Goal: Information Seeking & Learning: Learn about a topic

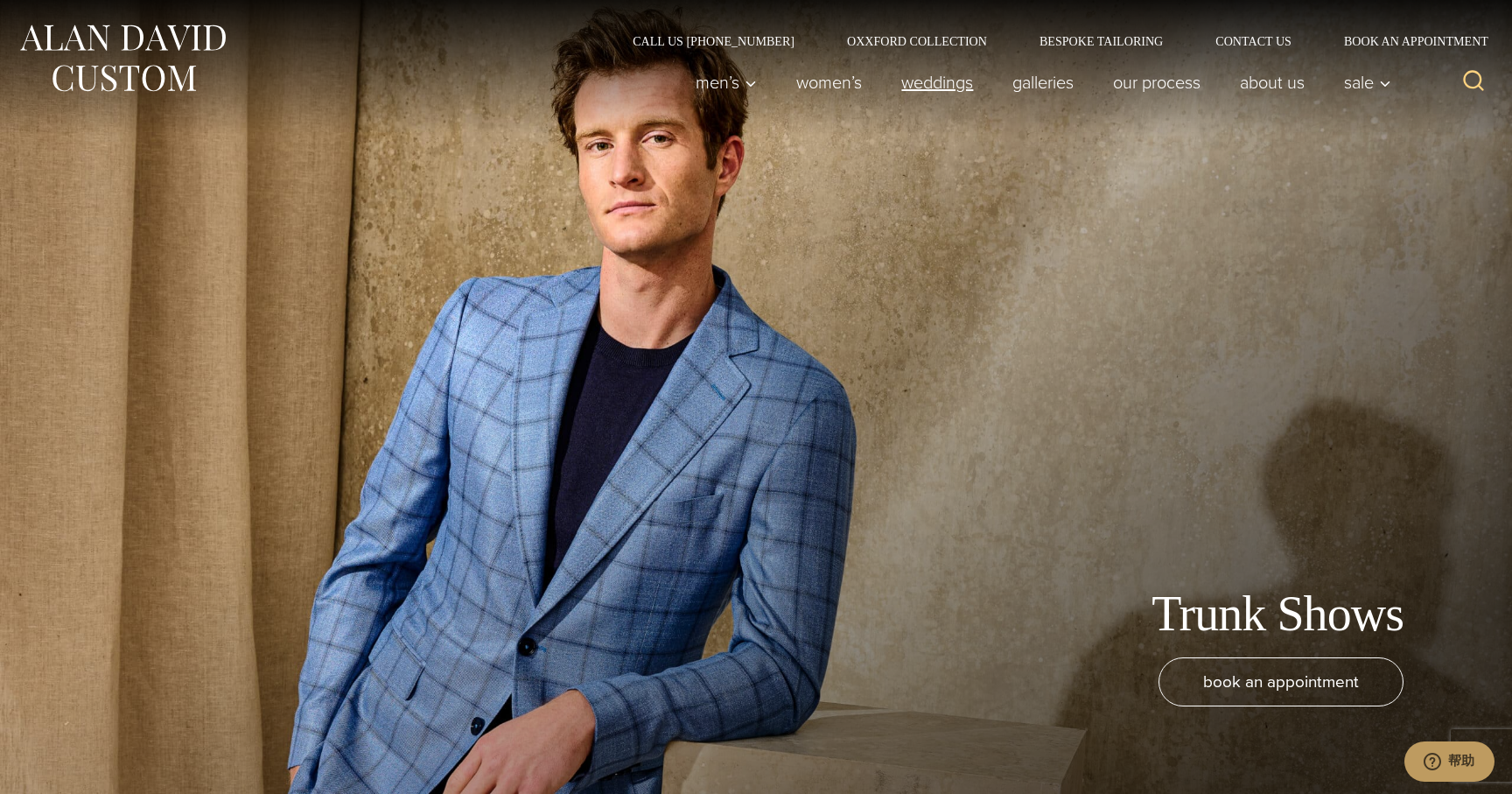
click at [945, 90] on link "weddings" at bounding box center [937, 82] width 111 height 35
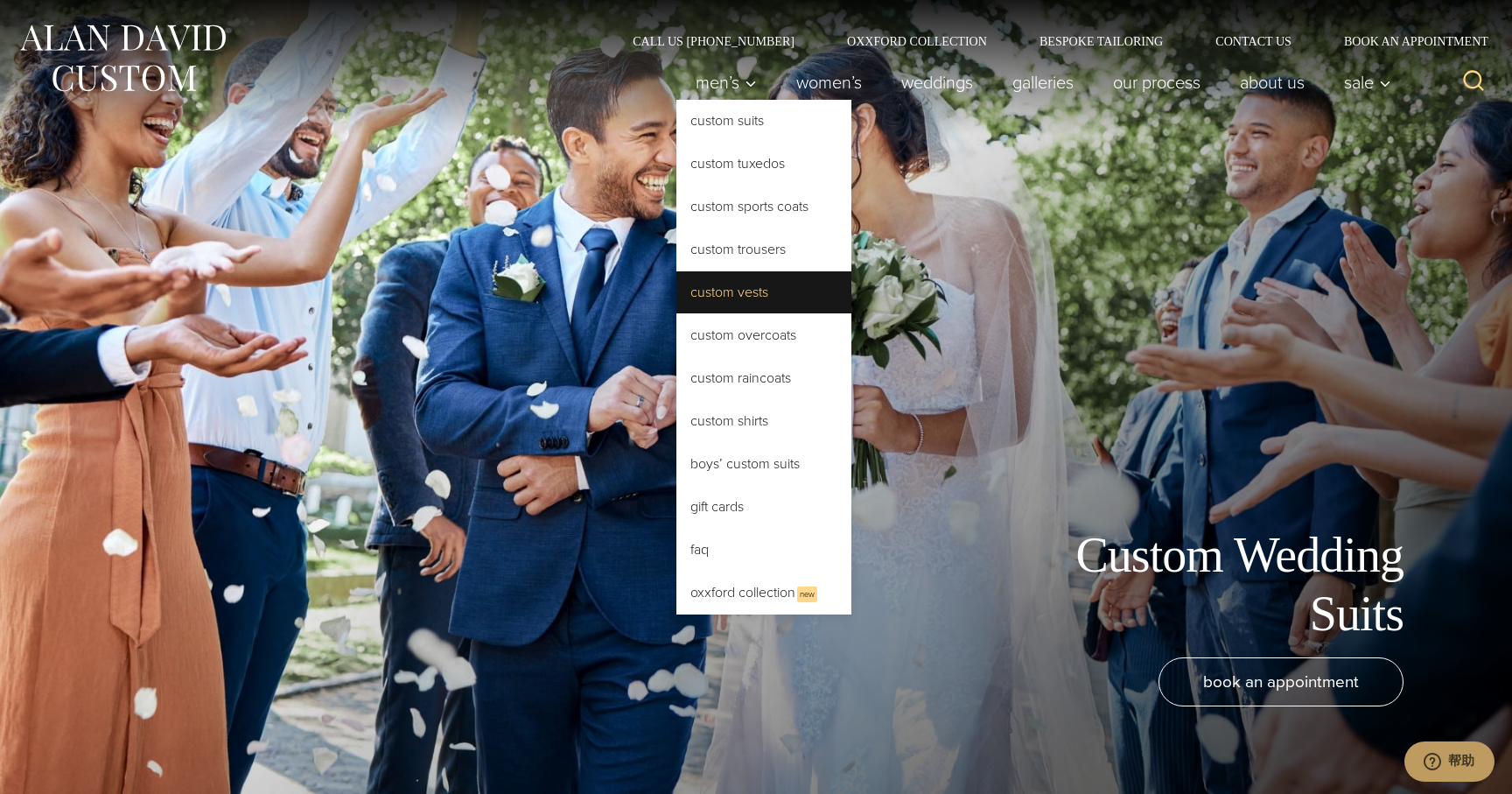
click at [718, 301] on link "Custom Vests" at bounding box center [764, 292] width 175 height 42
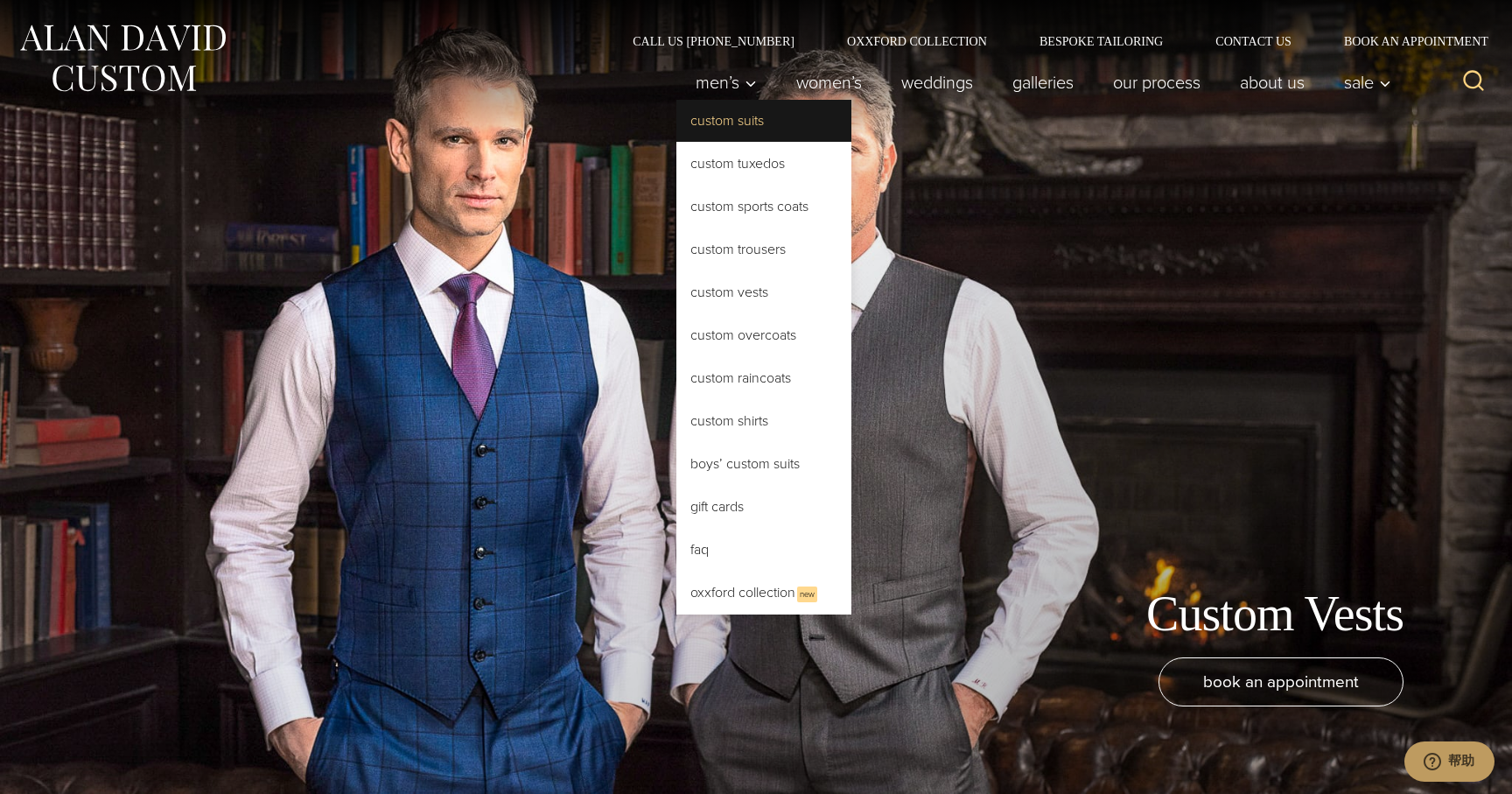
click at [734, 109] on link "Custom Suits" at bounding box center [764, 121] width 175 height 42
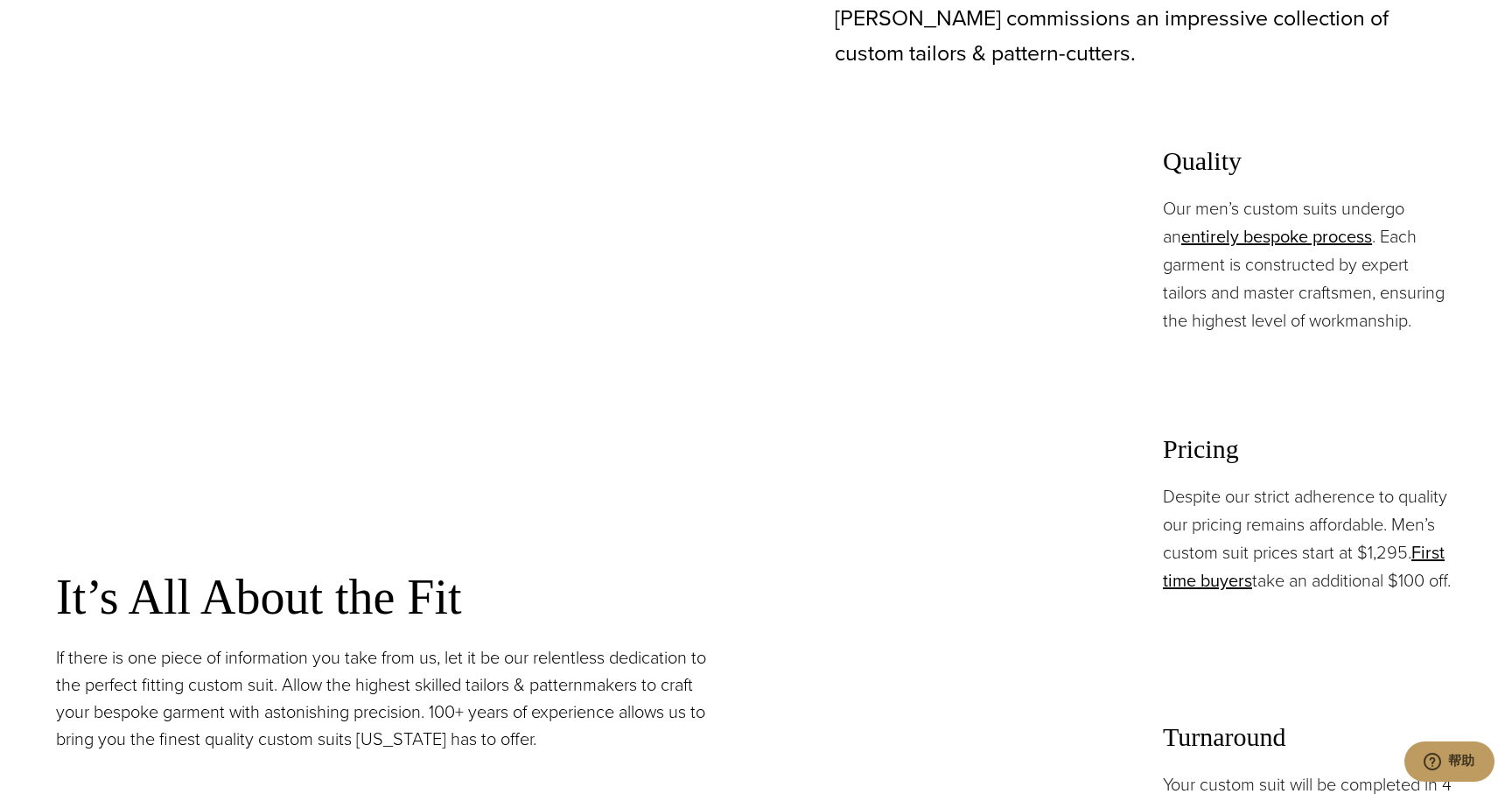
scroll to position [1161, 0]
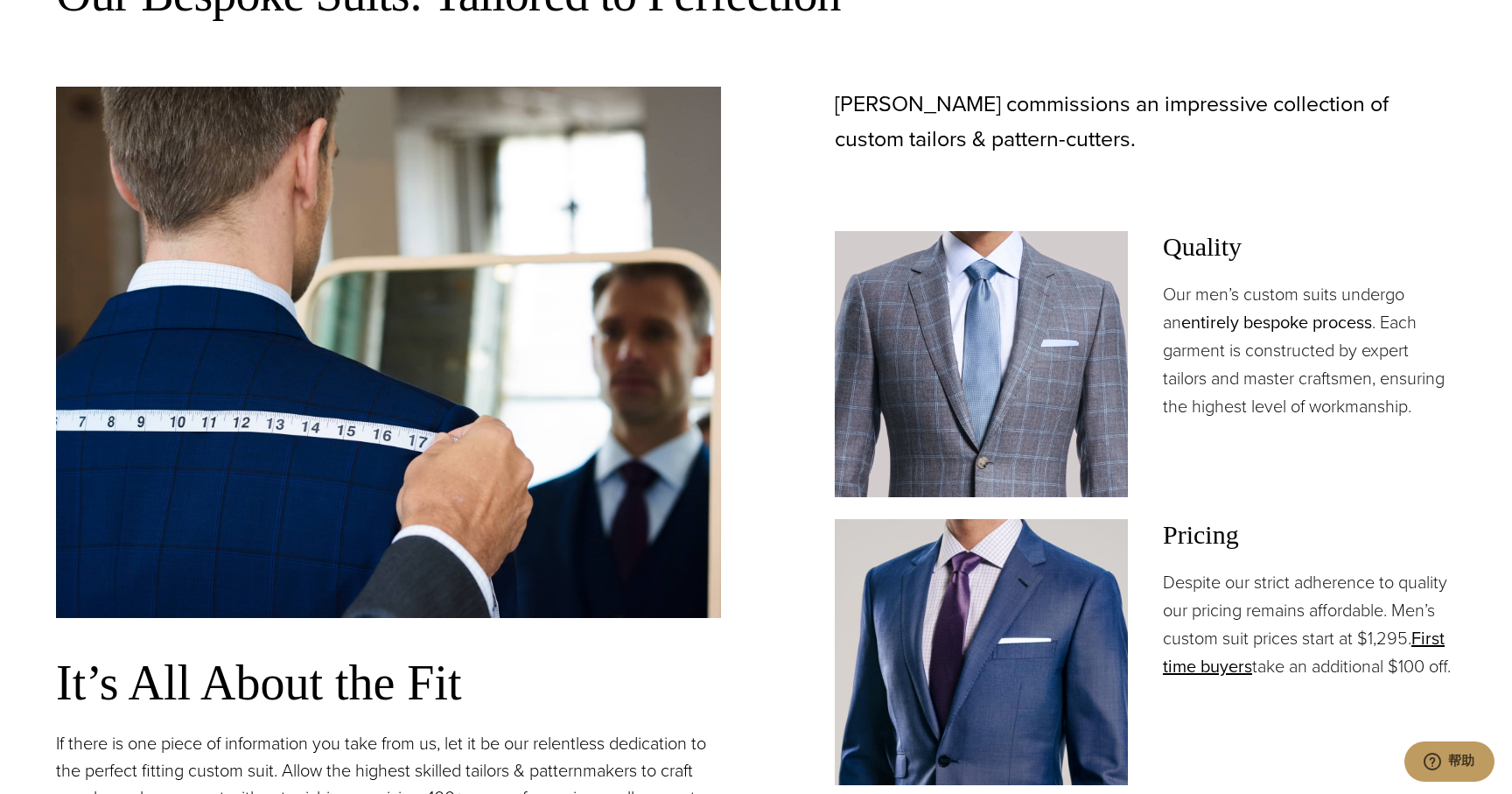
click at [1211, 324] on link "entirely bespoke process" at bounding box center [1277, 321] width 190 height 27
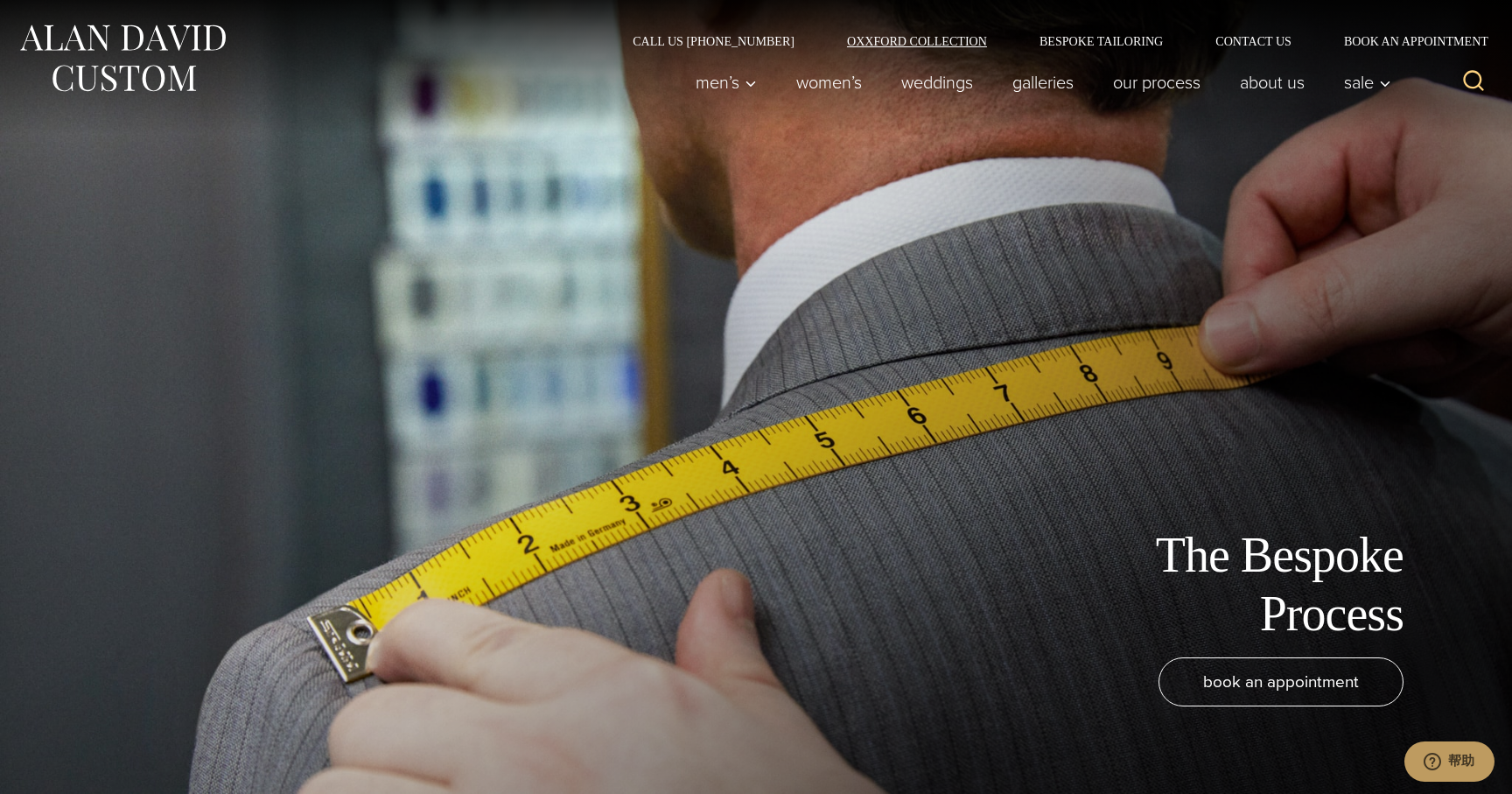
click at [893, 41] on link "Oxxford Collection" at bounding box center [917, 40] width 192 height 12
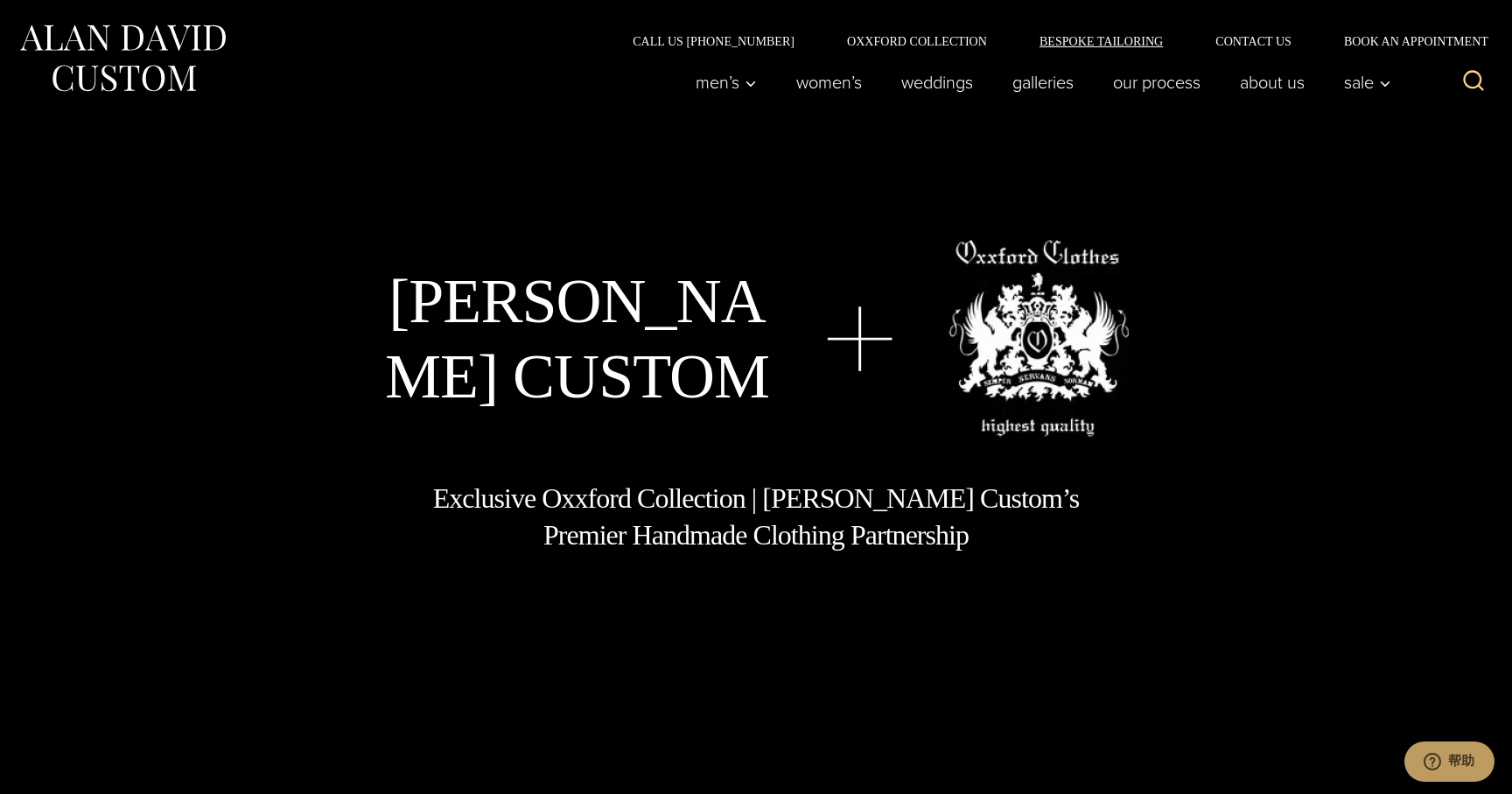
click at [1082, 43] on link "Bespoke Tailoring" at bounding box center [1102, 40] width 176 height 12
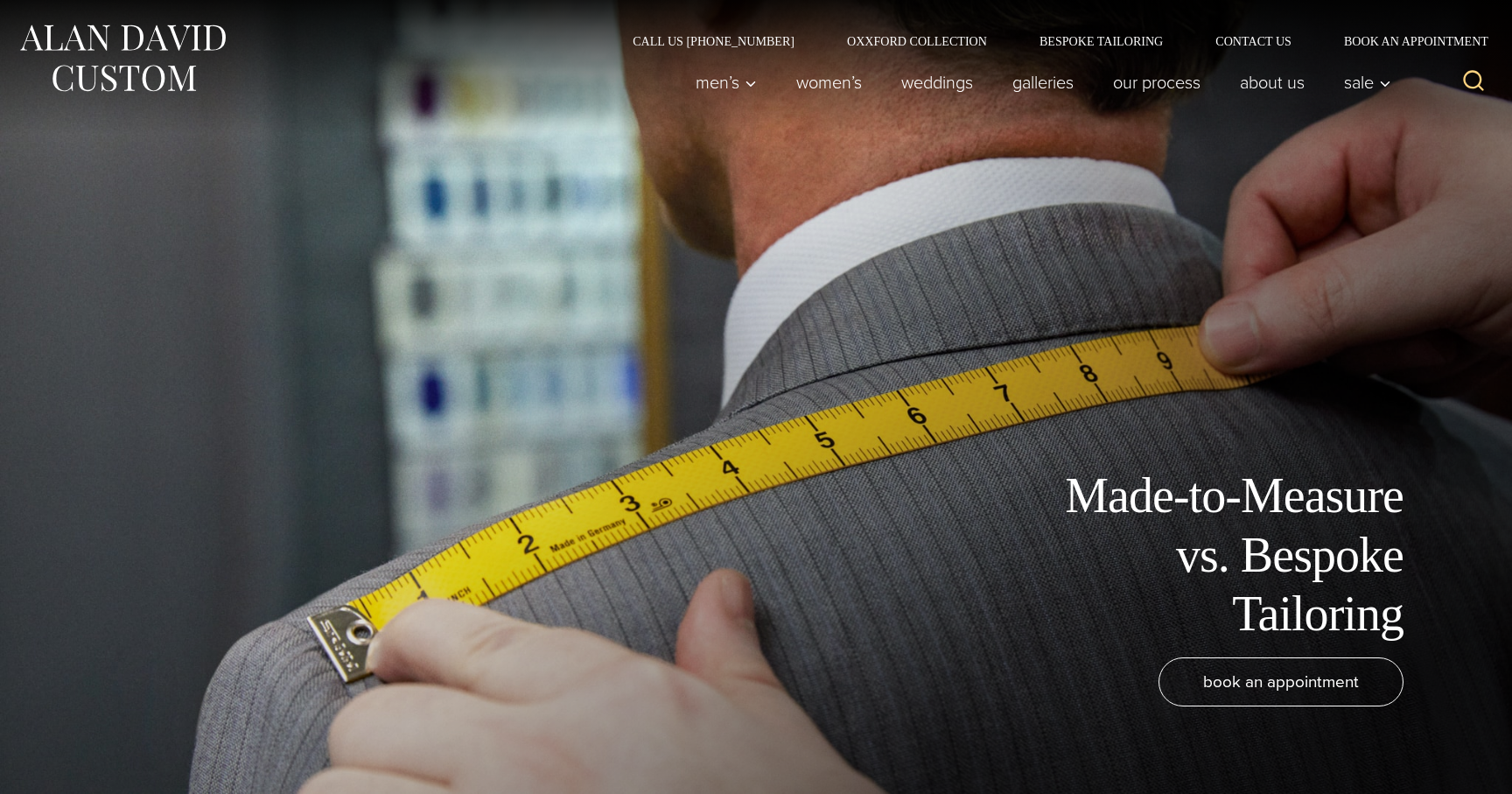
click at [1047, 82] on link "Galleries" at bounding box center [1044, 82] width 101 height 35
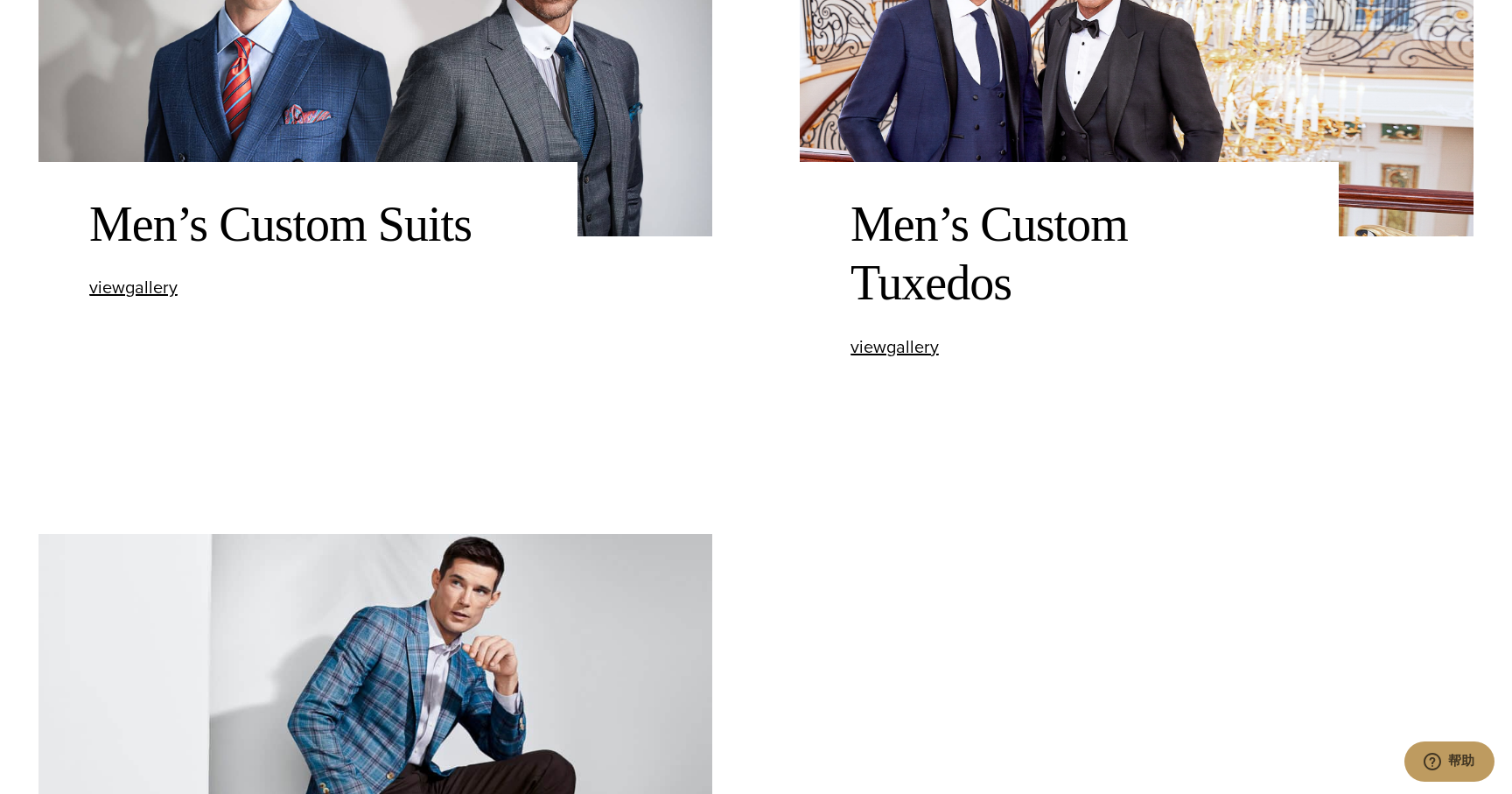
scroll to position [1031, 0]
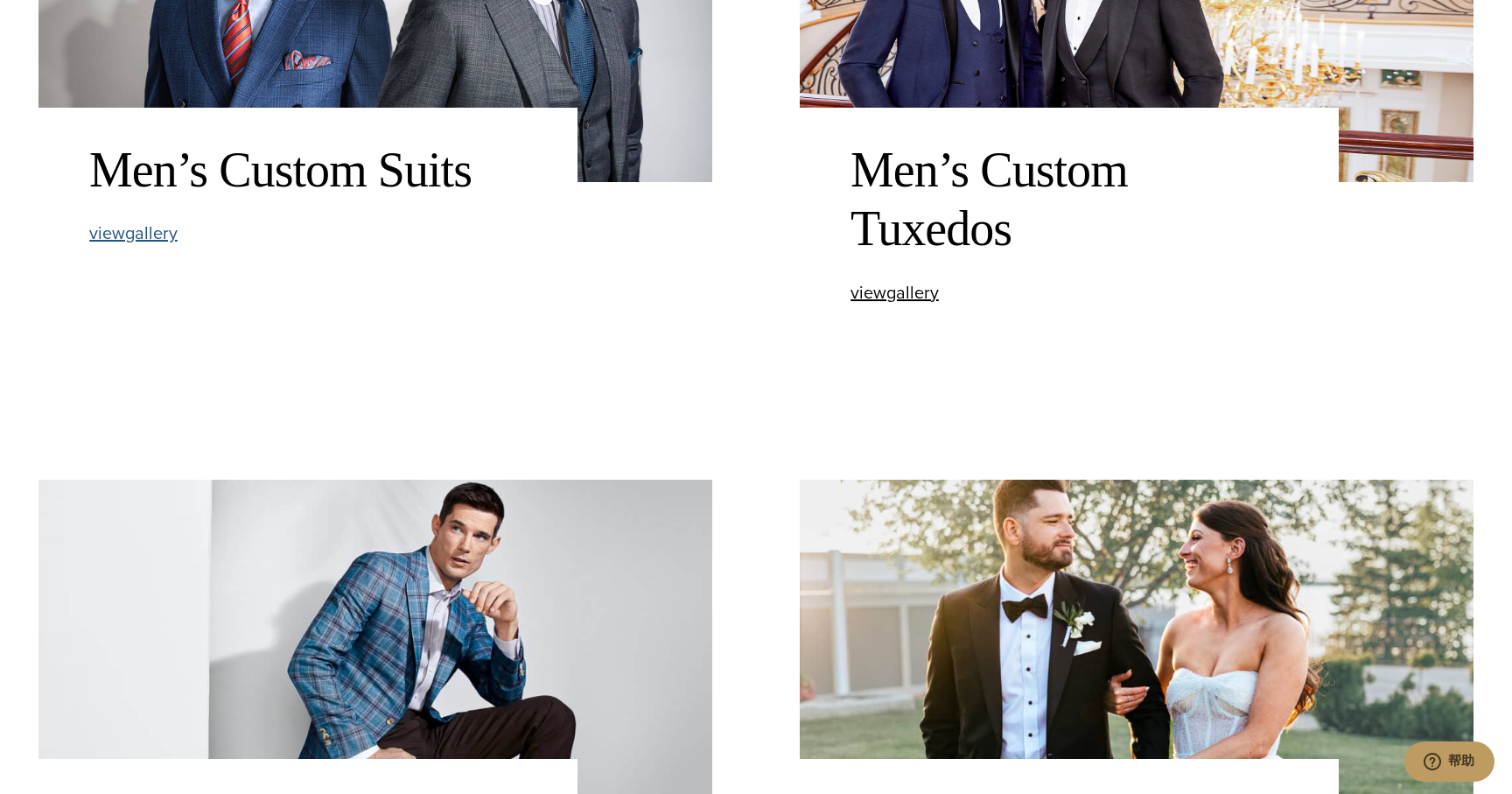
click at [151, 239] on span "view Men’s Custom Suits gallery" at bounding box center [133, 233] width 89 height 27
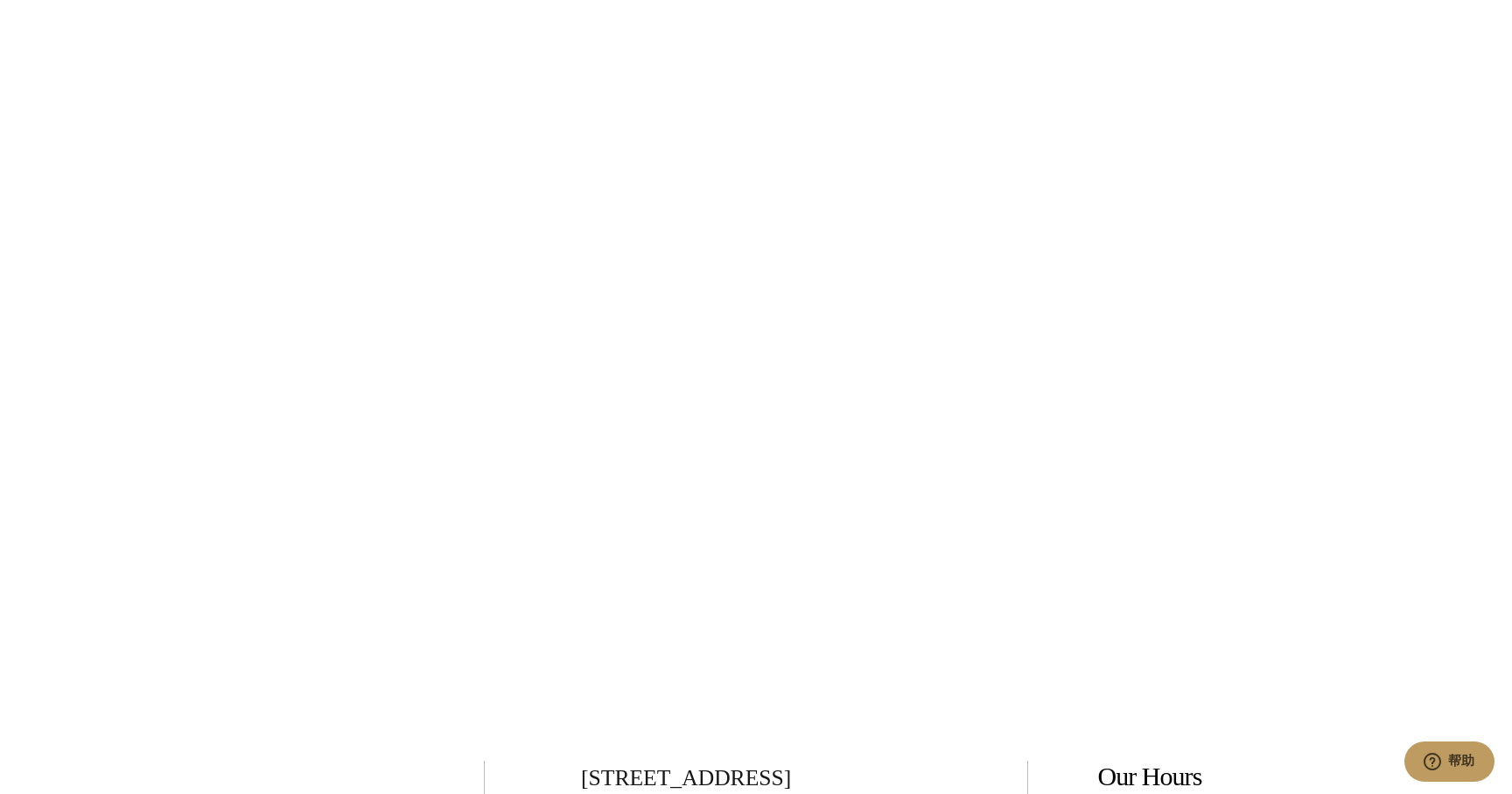
scroll to position [9027, 0]
